Goal: Task Accomplishment & Management: Manage account settings

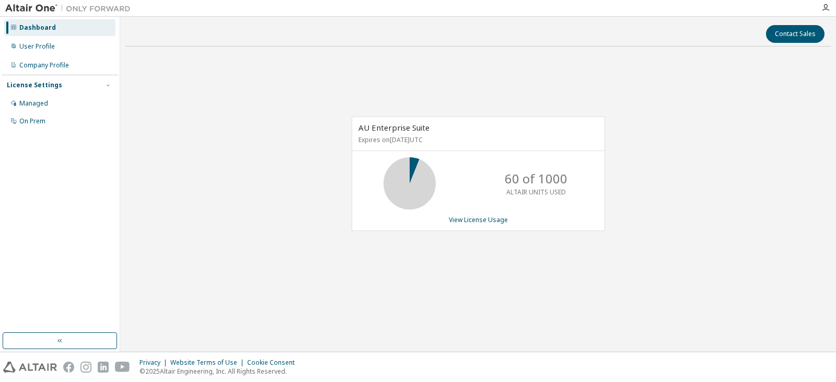
click at [531, 294] on div "AU Enterprise Suite Expires on [DATE] UTC 60 of 1000 ALTAIR UNITS USED View Lic…" at bounding box center [477, 179] width 705 height 248
click at [709, 240] on div "AU Enterprise Suite Expires on [DATE] UTC 60 of 1000 ALTAIR UNITS USED View Lic…" at bounding box center [477, 179] width 705 height 248
click at [484, 222] on link "View License Usage" at bounding box center [478, 219] width 59 height 9
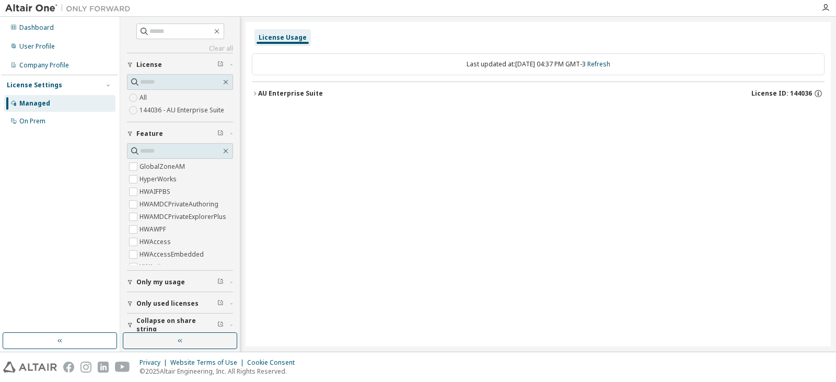
click at [260, 91] on div "AU Enterprise Suite" at bounding box center [290, 93] width 65 height 8
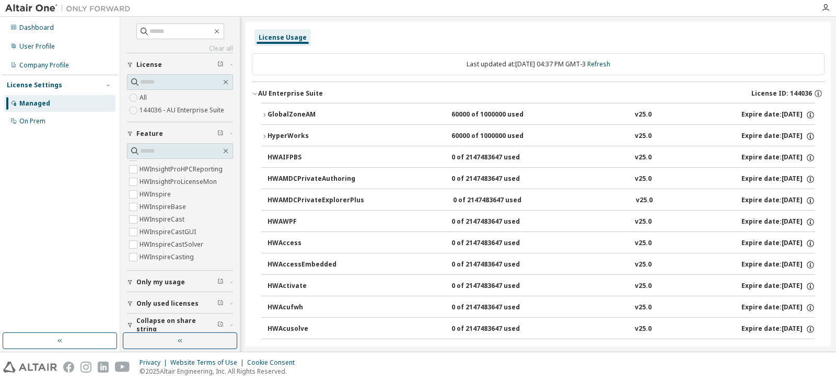
scroll to position [1515, 0]
click at [171, 228] on label "HWInspireCast" at bounding box center [162, 231] width 47 height 13
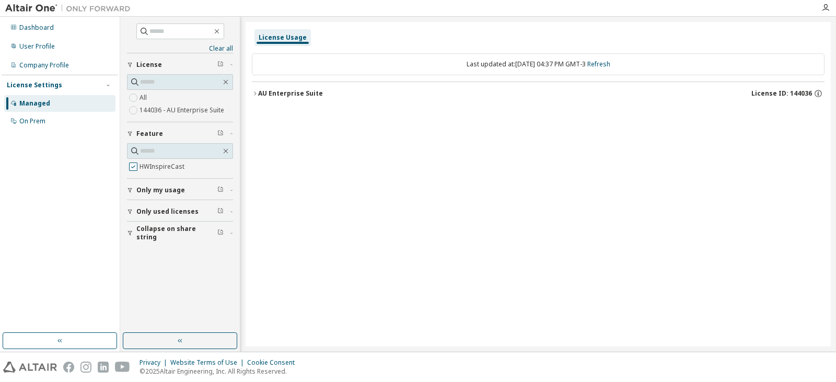
scroll to position [0, 0]
click at [258, 95] on div "AU Enterprise Suite" at bounding box center [290, 93] width 65 height 8
click at [530, 112] on div "60000 of 2147483647 used" at bounding box center [498, 114] width 94 height 9
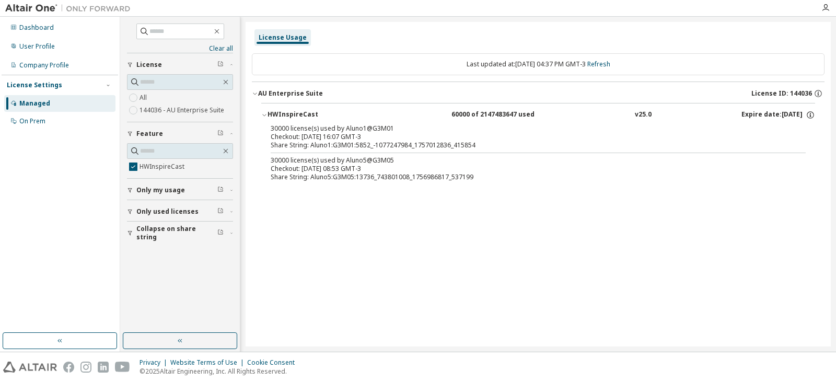
click at [37, 98] on div "Managed" at bounding box center [59, 103] width 111 height 17
click at [39, 106] on div "Managed" at bounding box center [34, 103] width 31 height 8
click at [34, 20] on div "Dashboard" at bounding box center [59, 27] width 111 height 17
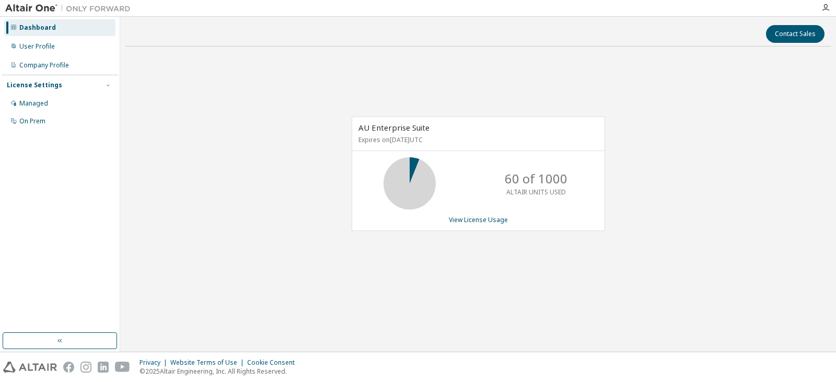
click at [406, 185] on icon at bounding box center [410, 183] width 26 height 26
click at [386, 240] on div "AU Enterprise Suite Expires on [DATE] UTC 60 of 1000 ALTAIR UNITS USED View Lic…" at bounding box center [473, 178] width 264 height 125
click at [71, 345] on button "button" at bounding box center [60, 340] width 114 height 17
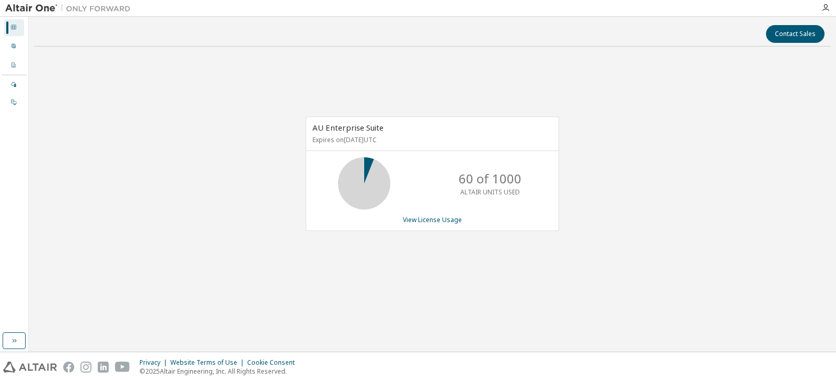
click at [486, 297] on div "AU Enterprise Suite Expires on [DATE] UTC 60 of 1000 ALTAIR UNITS USED View Lic…" at bounding box center [432, 179] width 797 height 248
click at [744, 228] on div "AU Enterprise Suite Expires on [DATE] UTC 60 of 1000 ALTAIR UNITS USED View Lic…" at bounding box center [432, 179] width 797 height 248
click at [828, 12] on icon "button" at bounding box center [825, 8] width 8 height 8
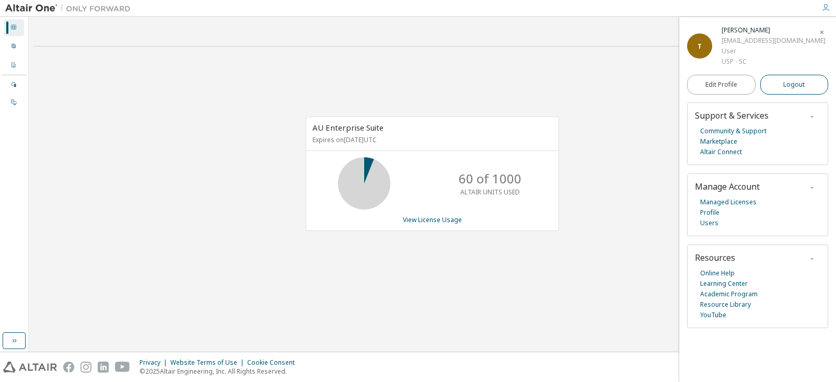
click at [801, 86] on span "Logout" at bounding box center [793, 84] width 21 height 10
